Goal: Task Accomplishment & Management: Complete application form

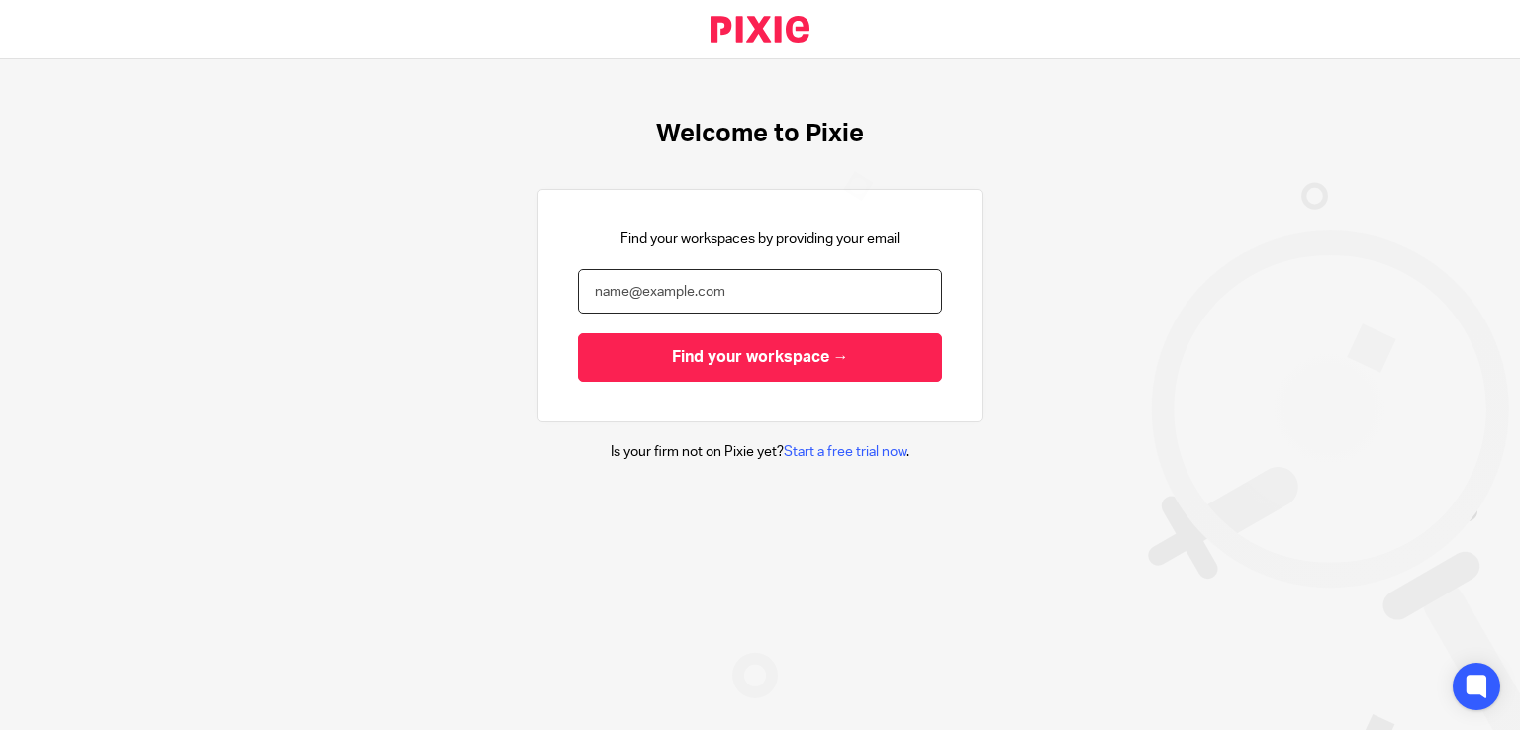
click at [720, 294] on input "email" at bounding box center [760, 291] width 364 height 45
type input "n"
type input "vritika@confiancebizsol.in"
click at [578, 333] on input "Find your workspace →" at bounding box center [760, 357] width 364 height 48
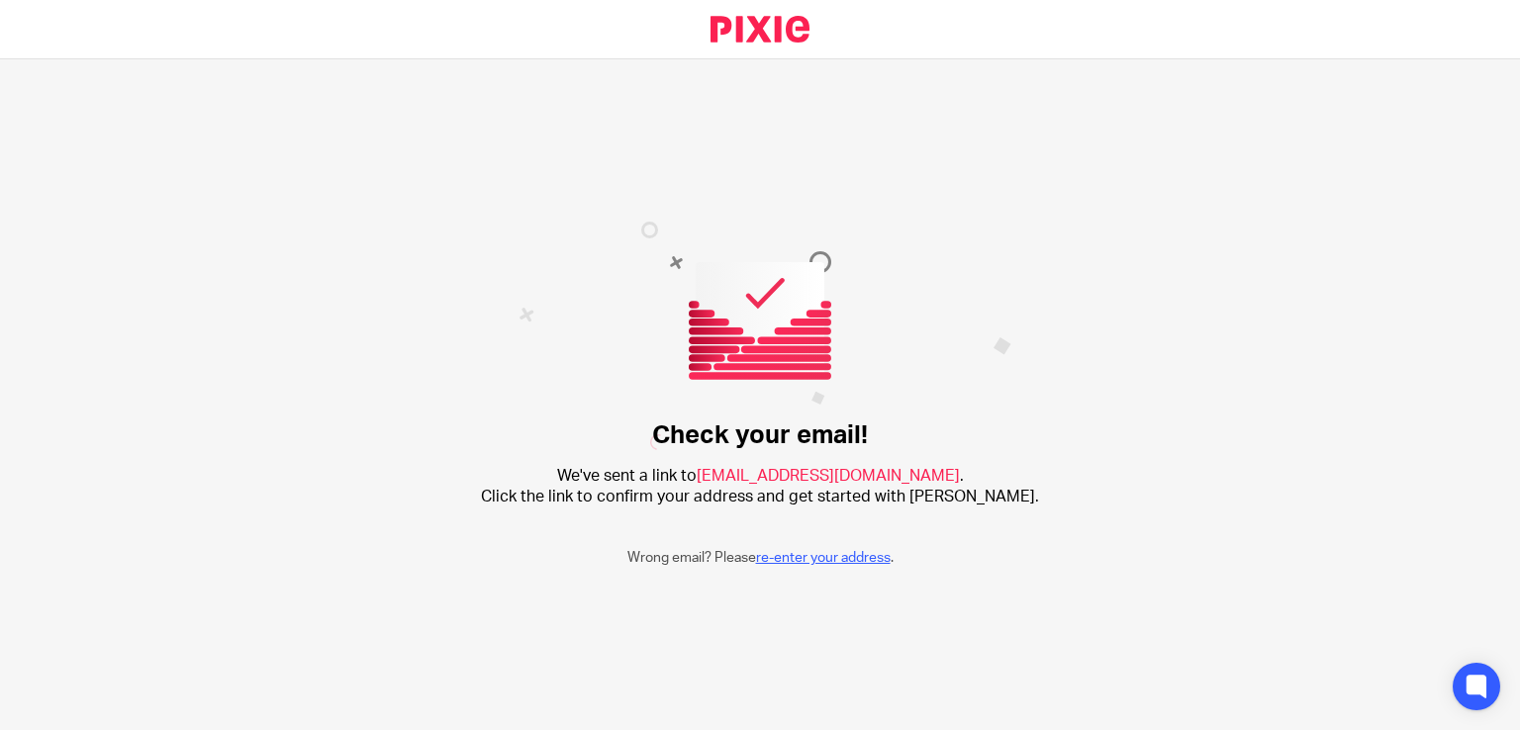
click at [819, 552] on link "re-enter your address" at bounding box center [823, 558] width 135 height 14
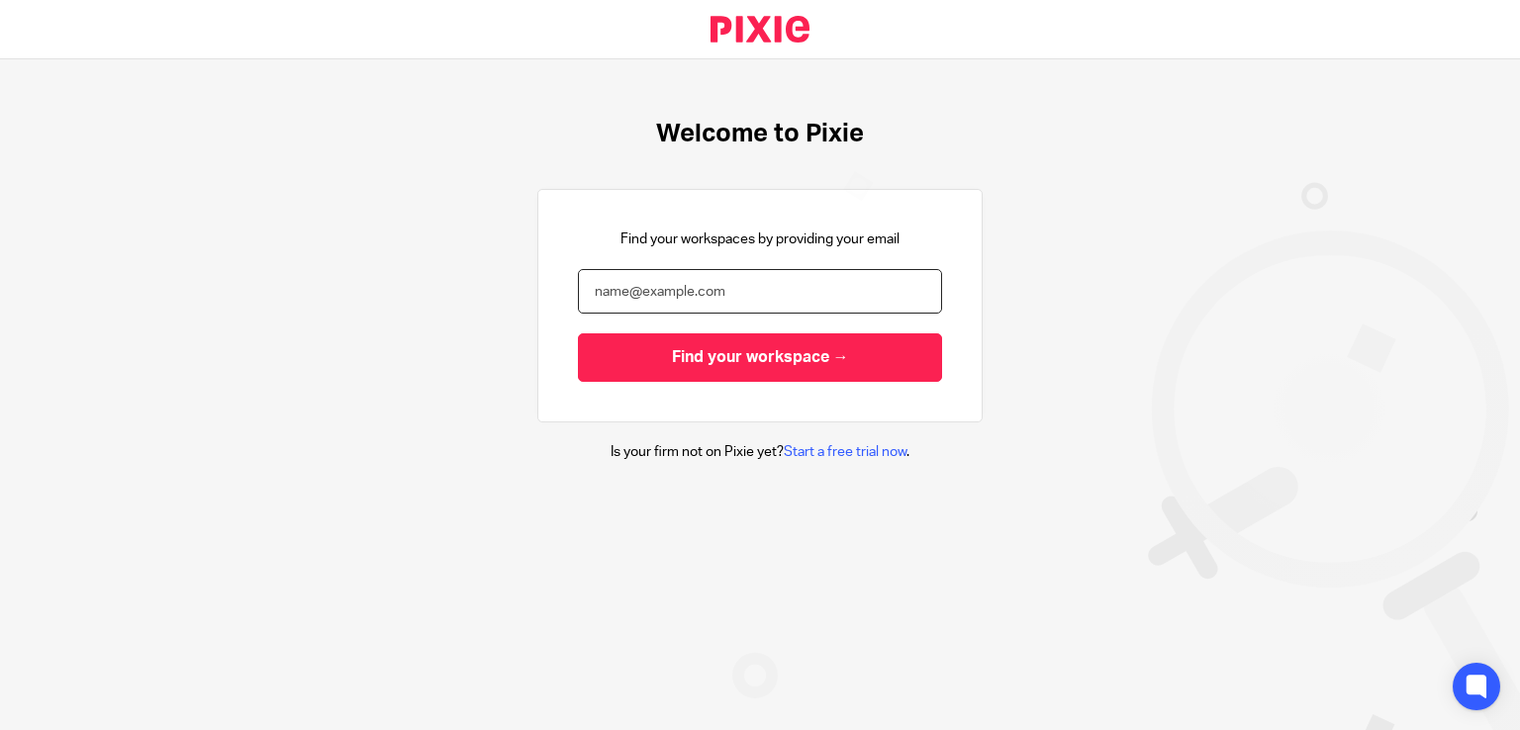
click at [666, 295] on input "email" at bounding box center [760, 291] width 364 height 45
type input "[PERSON_NAME][EMAIL_ADDRESS][DOMAIN_NAME]"
click at [578, 333] on input "Find your workspace →" at bounding box center [760, 357] width 364 height 48
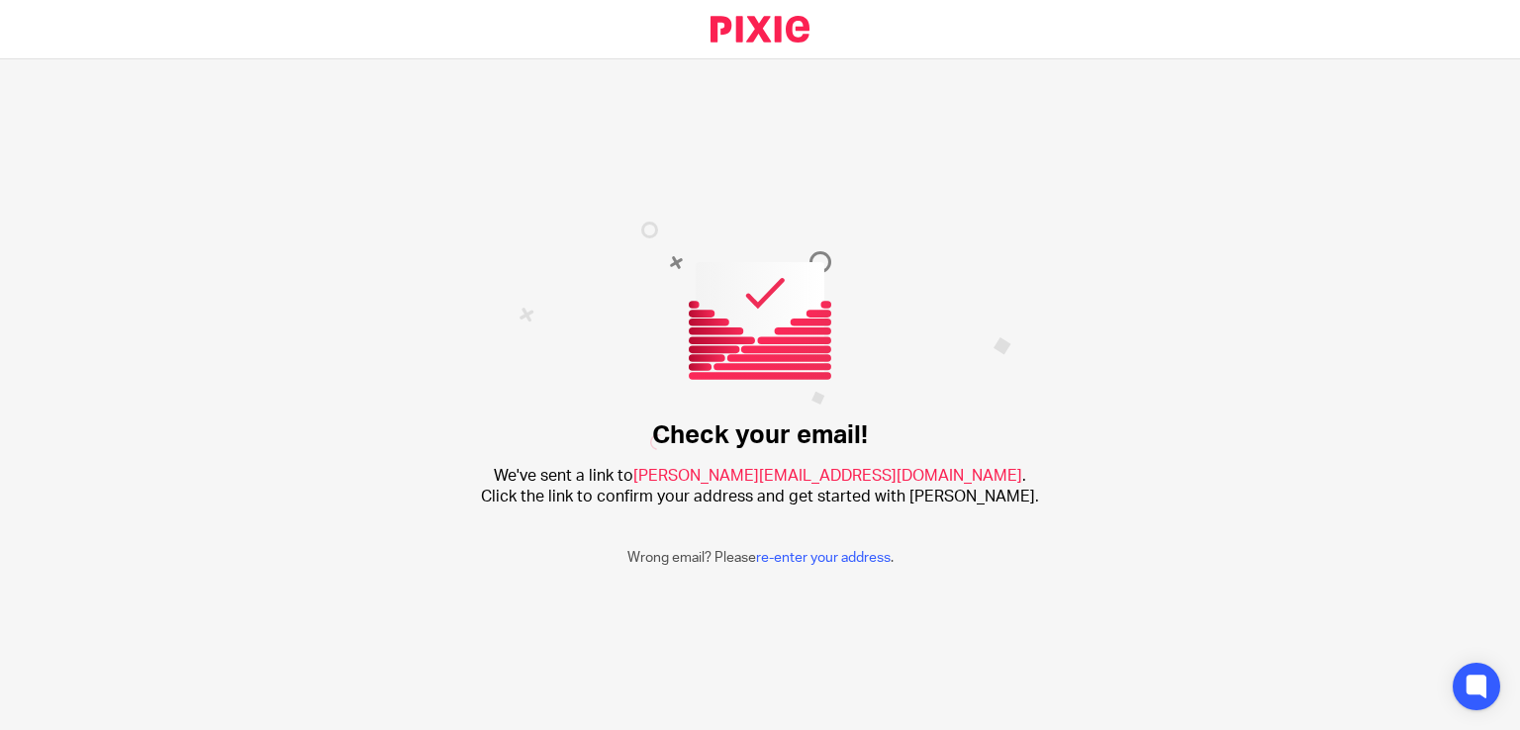
click at [1127, 465] on div "Check your email! We've sent a link to nabira@confiancebizsol.com . Click the l…" at bounding box center [760, 394] width 1520 height 671
